Goal: Transaction & Acquisition: Purchase product/service

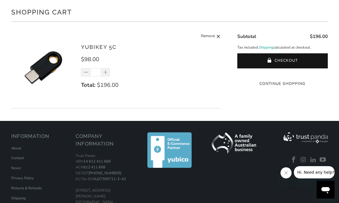
click at [86, 74] on div "*" at bounding box center [99, 72] width 36 height 8
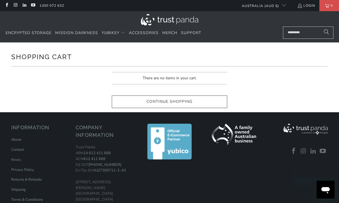
click at [21, 31] on span "Encrypted Storage" at bounding box center [29, 32] width 46 height 5
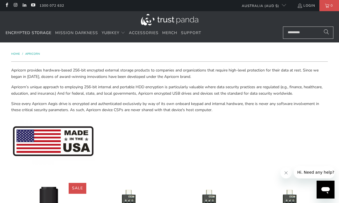
click at [73, 33] on span "Mission Darkness" at bounding box center [76, 32] width 43 height 5
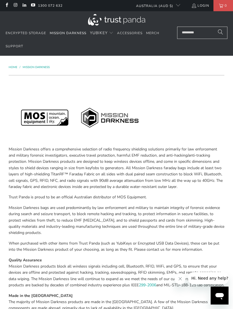
click at [130, 30] on link "Accessories" at bounding box center [129, 33] width 25 height 13
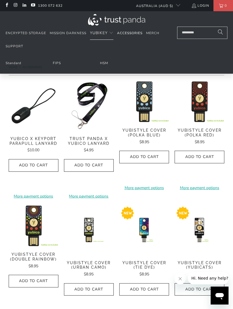
click at [100, 64] on link "HSM" at bounding box center [104, 63] width 8 height 4
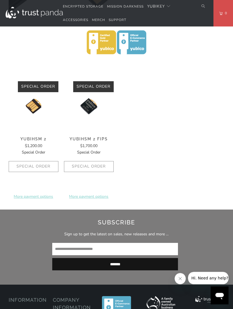
scroll to position [200, 0]
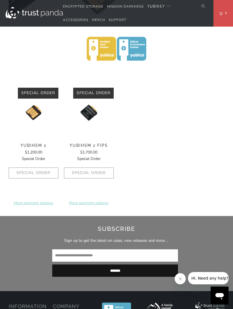
click at [36, 110] on img at bounding box center [34, 113] width 50 height 50
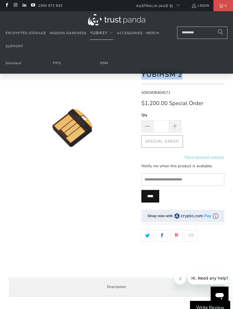
click at [59, 63] on link "FIPS" at bounding box center [57, 63] width 8 height 4
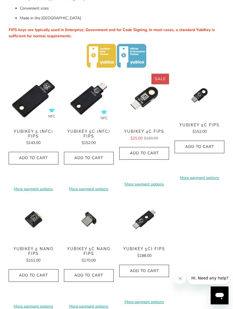
scroll to position [179, 0]
click at [83, 129] on span "YubiKey 5C (NFC) FIPS" at bounding box center [89, 134] width 50 height 10
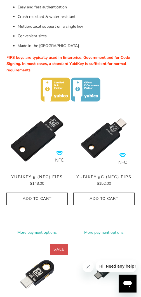
scroll to position [0, 0]
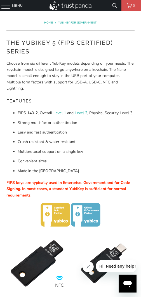
click at [13, 6] on span "Menu" at bounding box center [17, 6] width 11 height 6
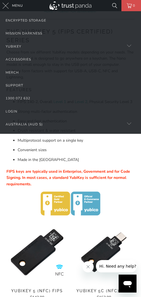
click at [18, 46] on div "YubiKey" at bounding box center [14, 46] width 16 height 6
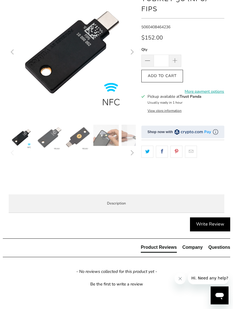
scroll to position [67, 0]
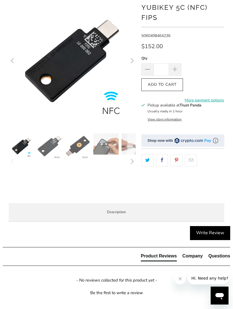
click at [47, 149] on img at bounding box center [49, 145] width 25 height 25
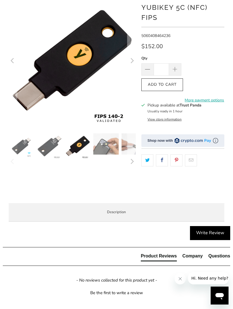
click at [75, 148] on img at bounding box center [77, 145] width 25 height 25
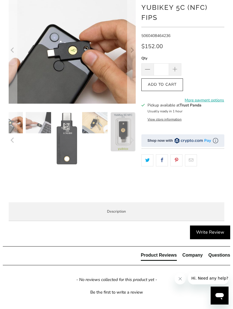
click at [124, 103] on div at bounding box center [72, 50] width 127 height 106
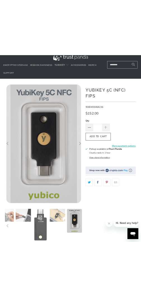
scroll to position [0, 0]
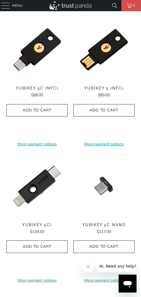
scroll to position [325, 0]
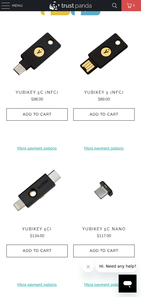
click at [29, 53] on img at bounding box center [36, 53] width 61 height 61
click at [29, 51] on img at bounding box center [36, 53] width 61 height 61
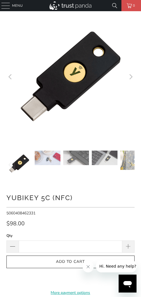
scroll to position [5, 0]
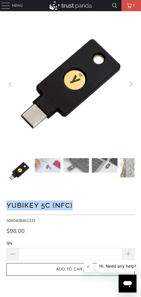
click at [120, 205] on h1 "YubiKey 5C (NFC)" at bounding box center [70, 204] width 128 height 11
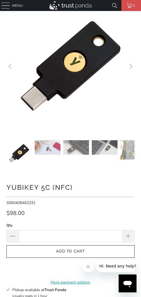
scroll to position [18, 0]
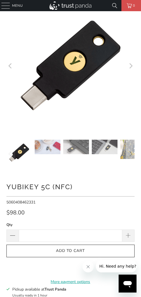
click at [128, 233] on span at bounding box center [128, 236] width 6 height 6
type input "*"
click at [55, 251] on span "Add to Cart" at bounding box center [70, 251] width 117 height 5
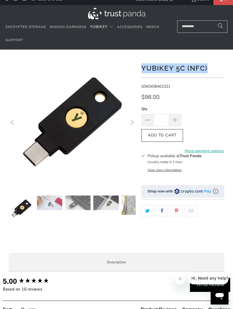
scroll to position [0, 0]
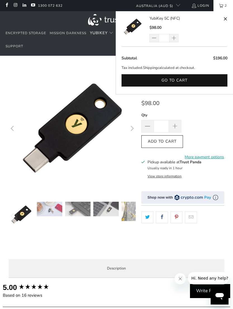
click at [141, 81] on button "Go to cart" at bounding box center [175, 80] width 106 height 13
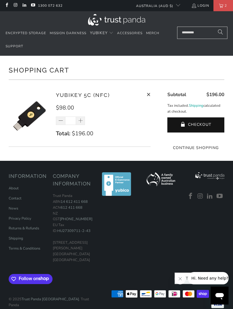
click at [197, 140] on shopify-apple-pay-button at bounding box center [196, 136] width 1 height 5
